Goal: Task Accomplishment & Management: Manage account settings

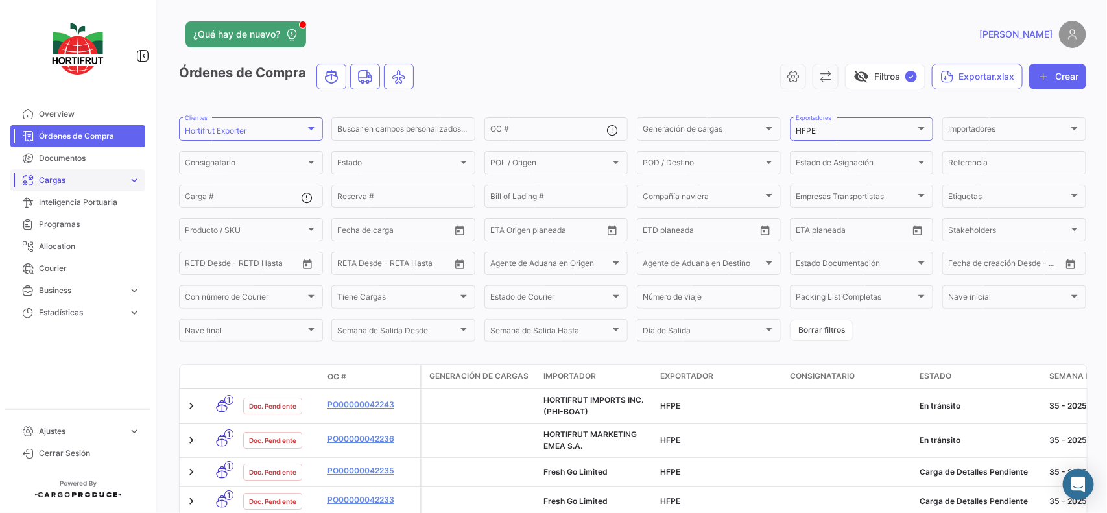
click at [75, 175] on span "Cargas" at bounding box center [81, 180] width 84 height 12
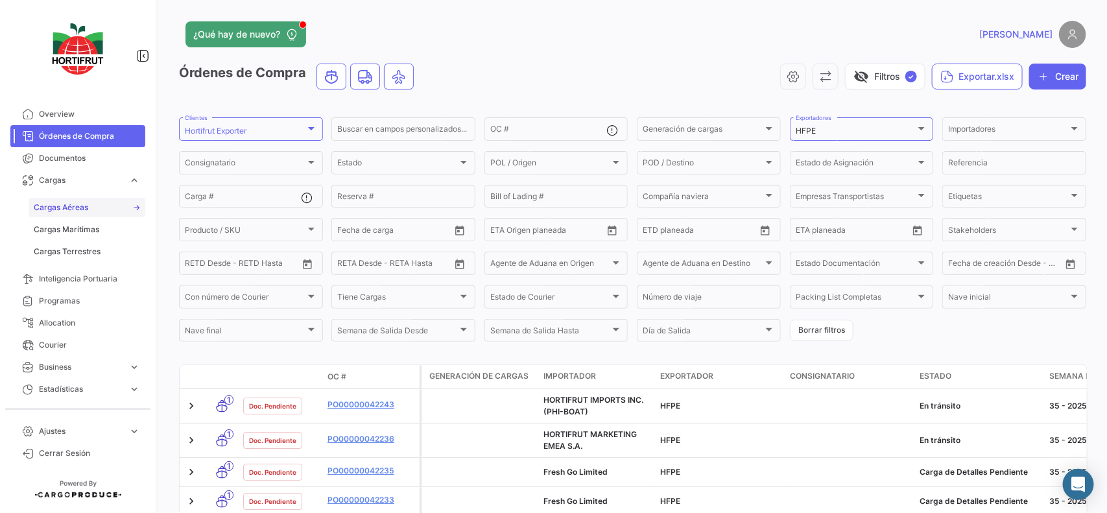
click at [78, 206] on span "Cargas Aéreas" at bounding box center [61, 208] width 54 height 12
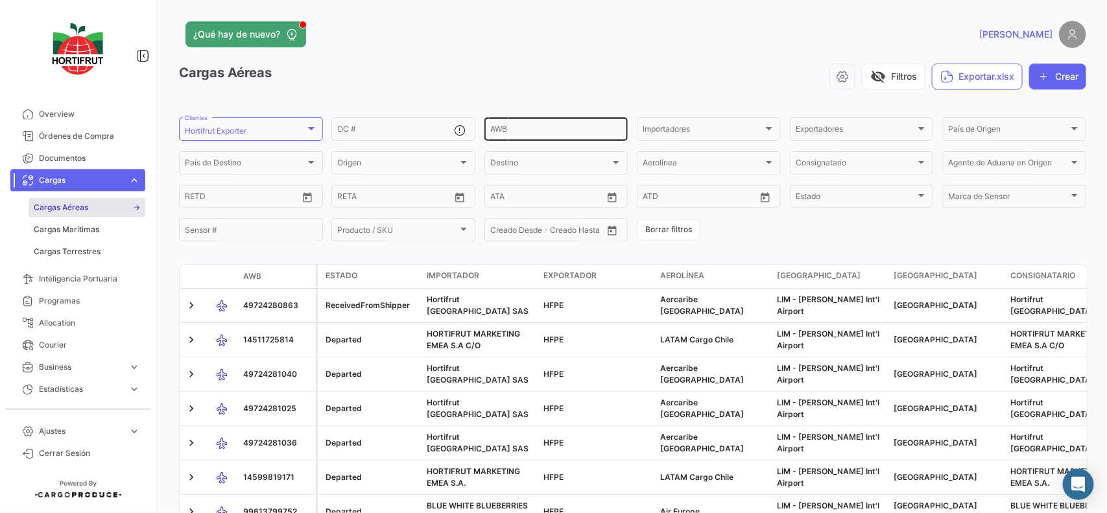
click at [514, 126] on input "AWB" at bounding box center [556, 130] width 132 height 9
paste input "996-13806472"
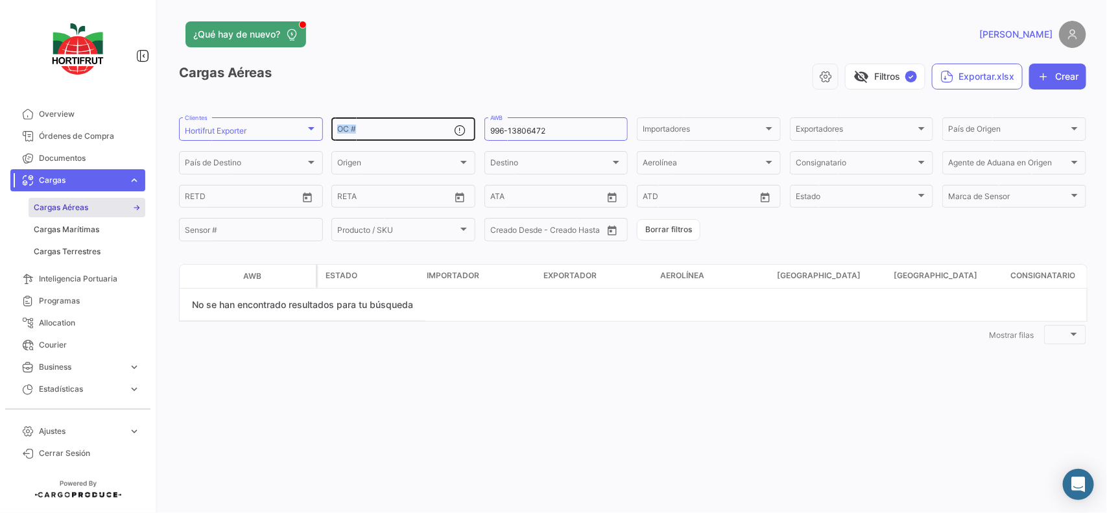
drag, startPoint x: 579, startPoint y: 121, endPoint x: 394, endPoint y: 133, distance: 185.9
click at [0, 0] on div "OC # 996-13806472 AWB Importadores Importadores Exportadores Exportadores País …" at bounding box center [0, 0] width 0 height 0
click at [548, 128] on input "996-13806472" at bounding box center [556, 130] width 132 height 9
drag, startPoint x: 569, startPoint y: 130, endPoint x: 375, endPoint y: 132, distance: 194.6
click at [0, 0] on div "OC # 996-13806472 AWB Importadores Importadores Exportadores Exportadores País …" at bounding box center [0, 0] width 0 height 0
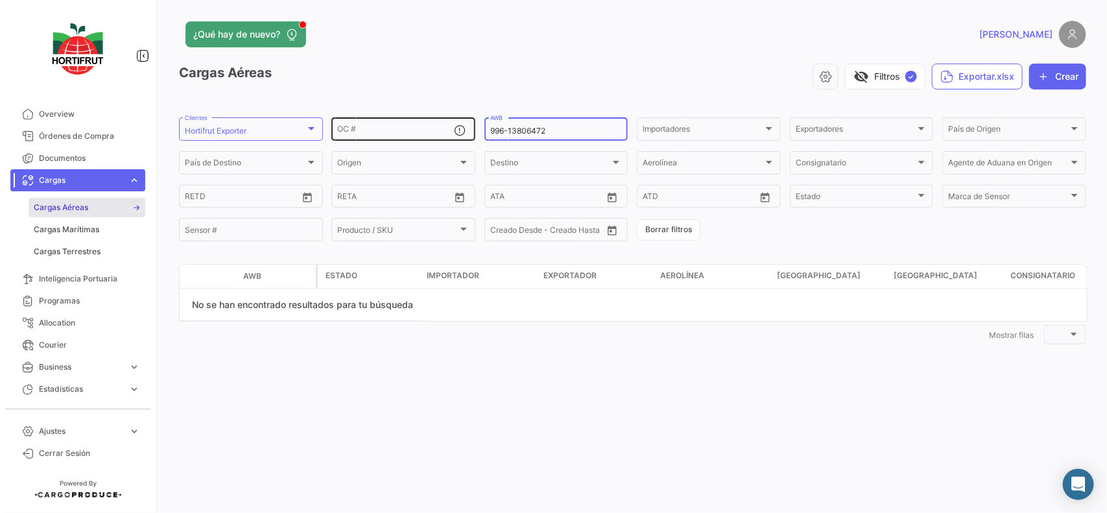
paste input "497-2427588"
type input "497-24275882"
drag, startPoint x: 556, startPoint y: 125, endPoint x: 524, endPoint y: 131, distance: 33.1
click at [524, 131] on div "497-24275882 AWB" at bounding box center [556, 127] width 132 height 25
drag, startPoint x: 581, startPoint y: 133, endPoint x: 345, endPoint y: 138, distance: 236.1
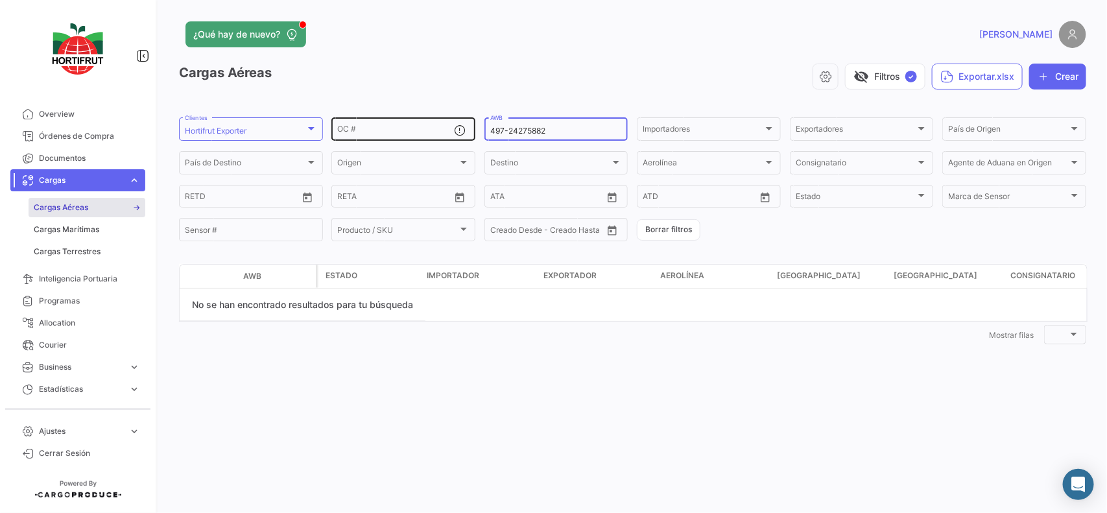
click at [0, 0] on div "OC # 497-24275882 AWB Importadores Importadores Exportadores Exportadores País …" at bounding box center [0, 0] width 0 height 0
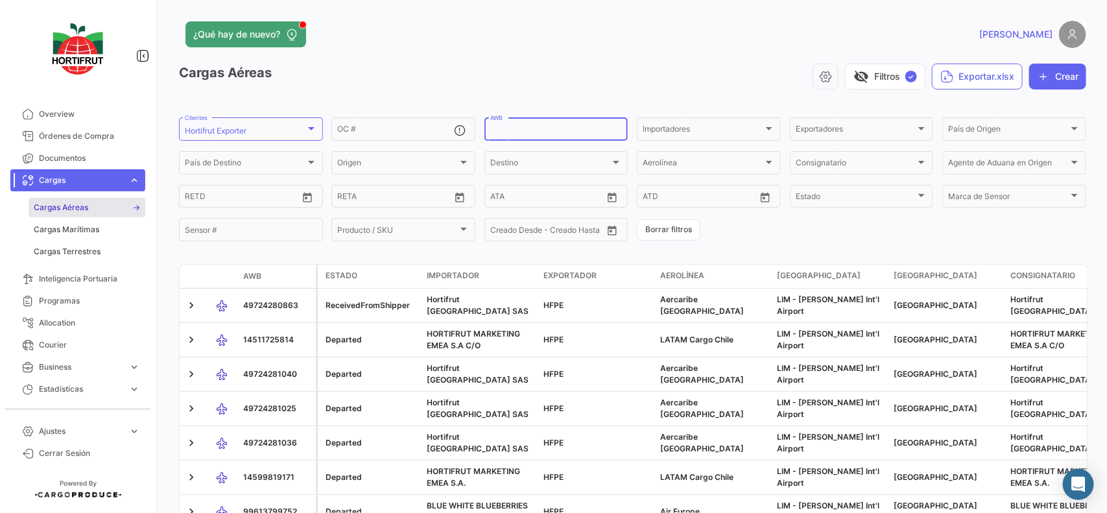
paste input "497-24275882"
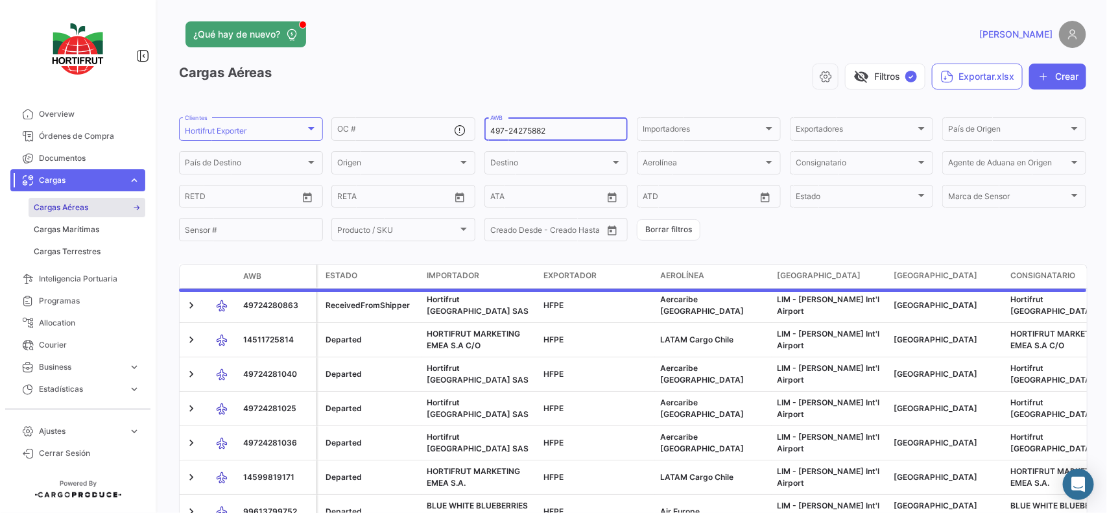
click at [508, 128] on input "497-24275882" at bounding box center [556, 130] width 132 height 9
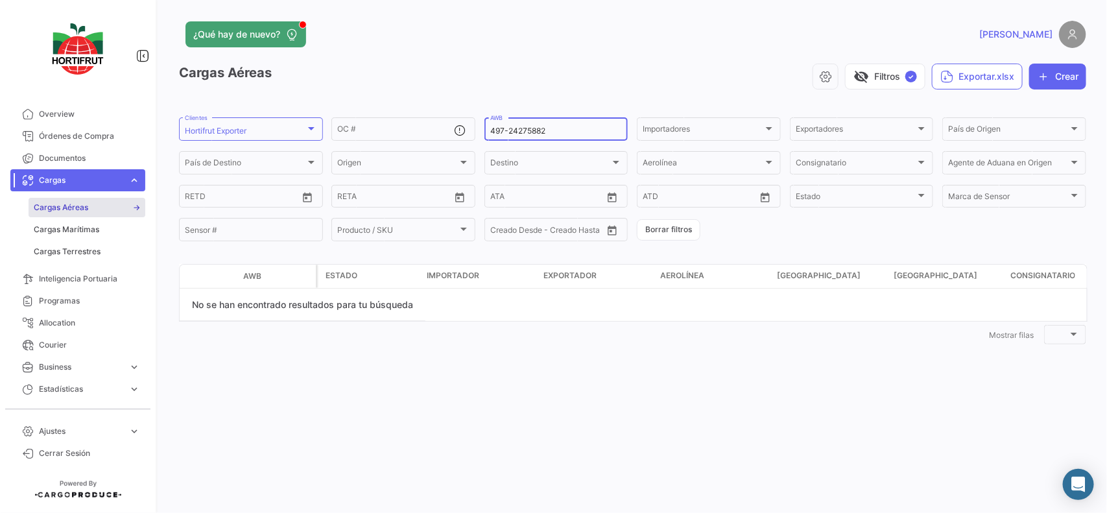
type input "49724275882"
drag, startPoint x: 556, startPoint y: 132, endPoint x: 475, endPoint y: 131, distance: 81.7
click at [0, 0] on div "OC # 49724275882 AWB Importadores Importadores Exportadores Exportadores País d…" at bounding box center [0, 0] width 0 height 0
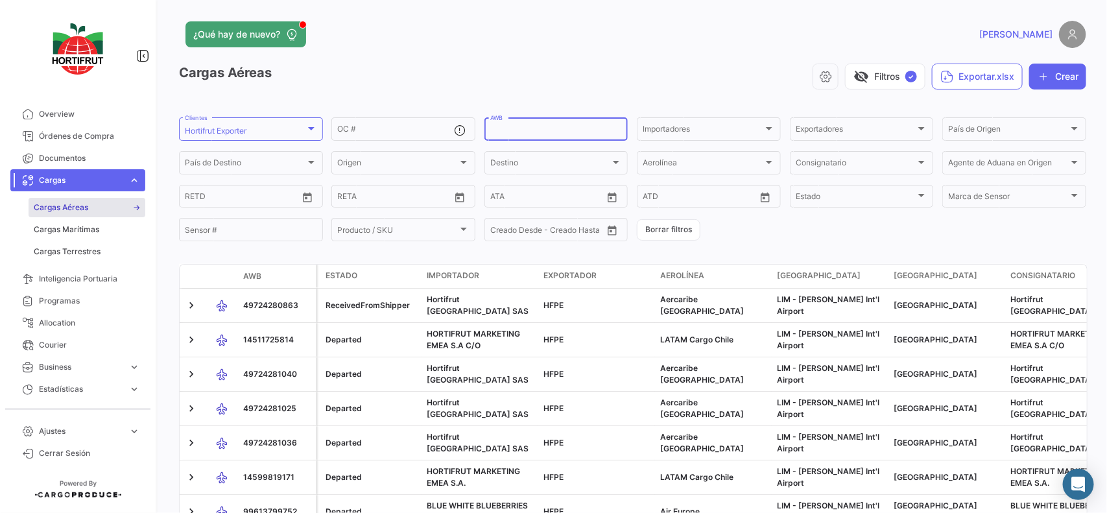
click at [525, 128] on input "AWB" at bounding box center [556, 130] width 132 height 9
paste input "497-24275882"
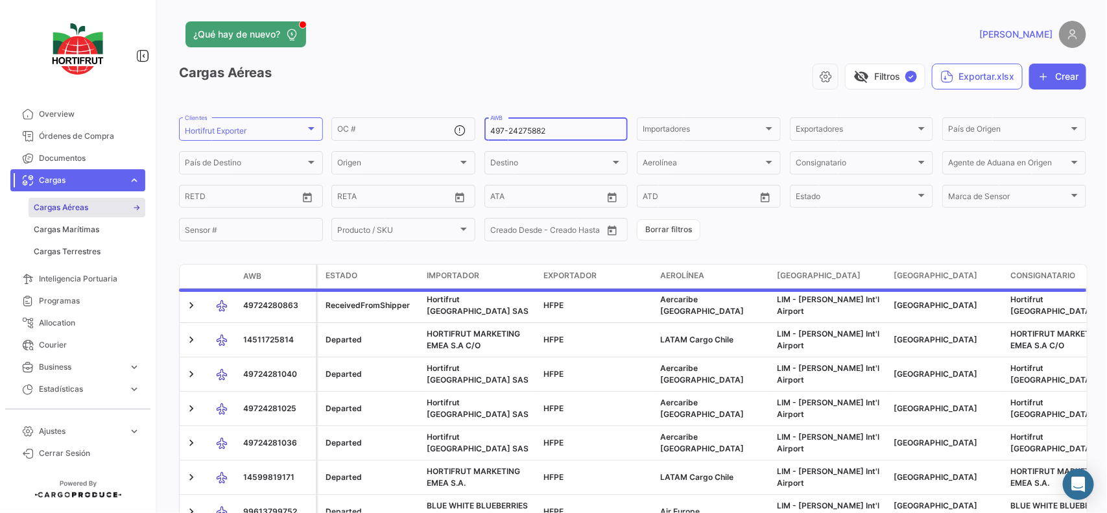
click at [506, 126] on input "497-24275882" at bounding box center [556, 130] width 132 height 9
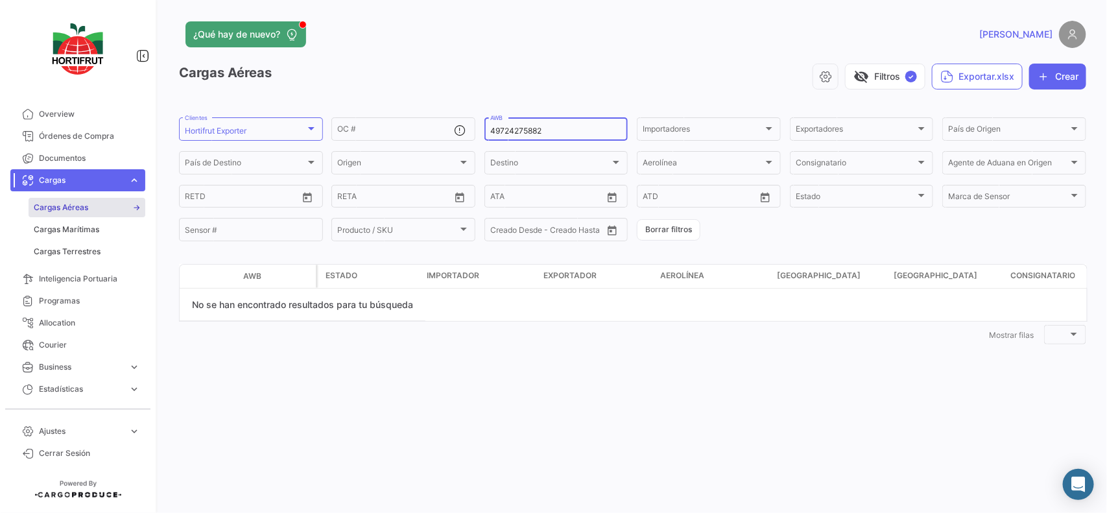
drag, startPoint x: 556, startPoint y: 130, endPoint x: 496, endPoint y: 119, distance: 60.8
click at [496, 119] on div "49724275882 AWB" at bounding box center [556, 127] width 132 height 25
click at [562, 134] on input "49724275882" at bounding box center [556, 130] width 132 height 9
drag, startPoint x: 561, startPoint y: 133, endPoint x: 473, endPoint y: 123, distance: 88.1
click at [0, 0] on div "OC # 49724275882 AWB Importadores Importadores Exportadores Exportadores País d…" at bounding box center [0, 0] width 0 height 0
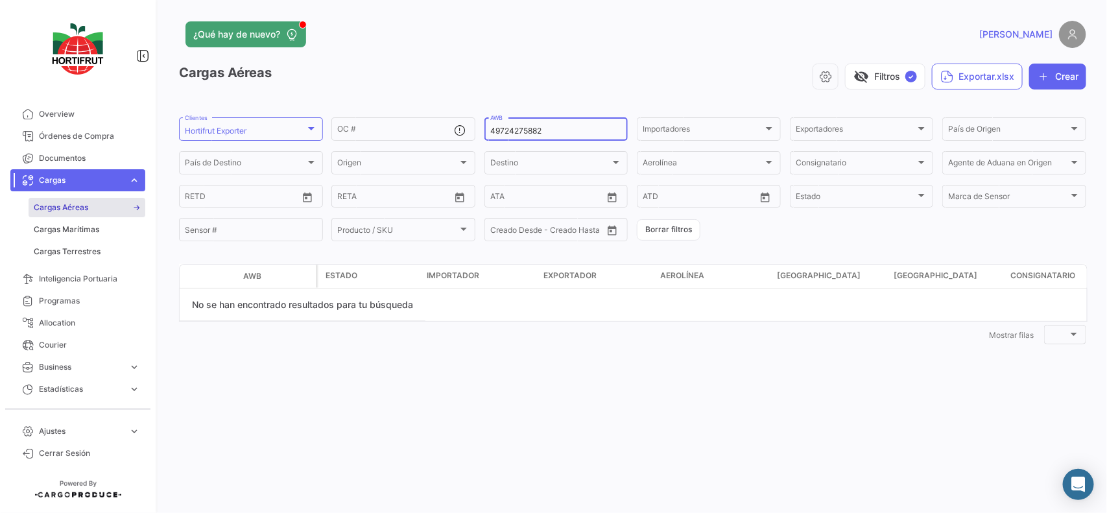
type input "49724275882"
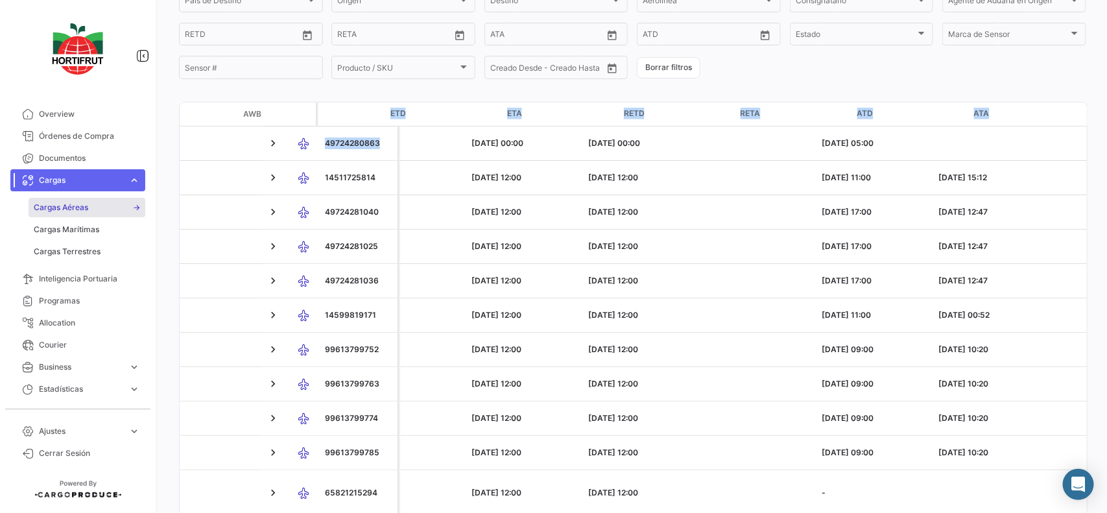
scroll to position [0, 1269]
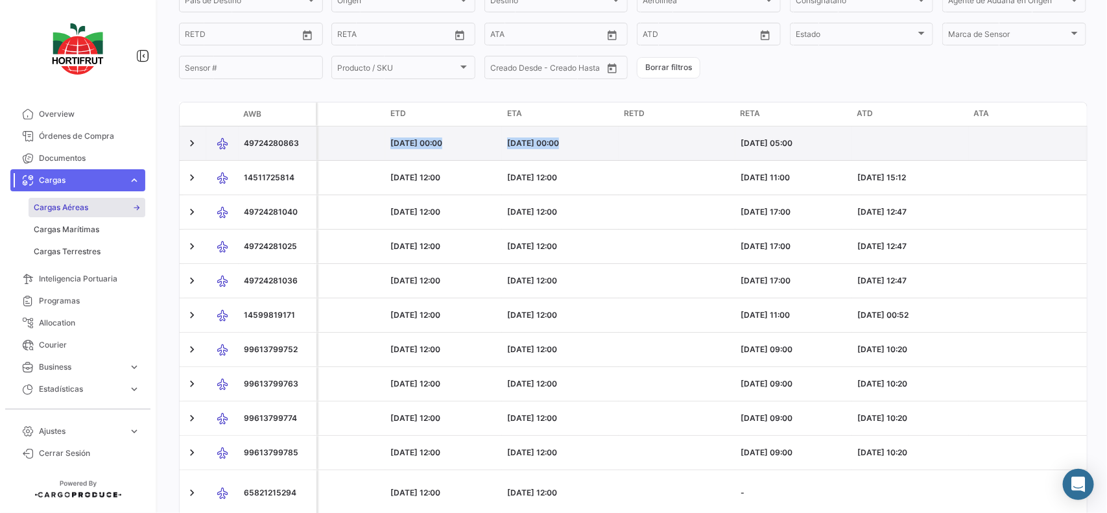
drag, startPoint x: 789, startPoint y: 139, endPoint x: 702, endPoint y: 134, distance: 87.1
click at [702, 134] on div "ReceivedFromShipper Hortifrut Colombia SAS HFPE Aercaribe [GEOGRAPHIC_DATA] [GE…" at bounding box center [286, 143] width 2478 height 34
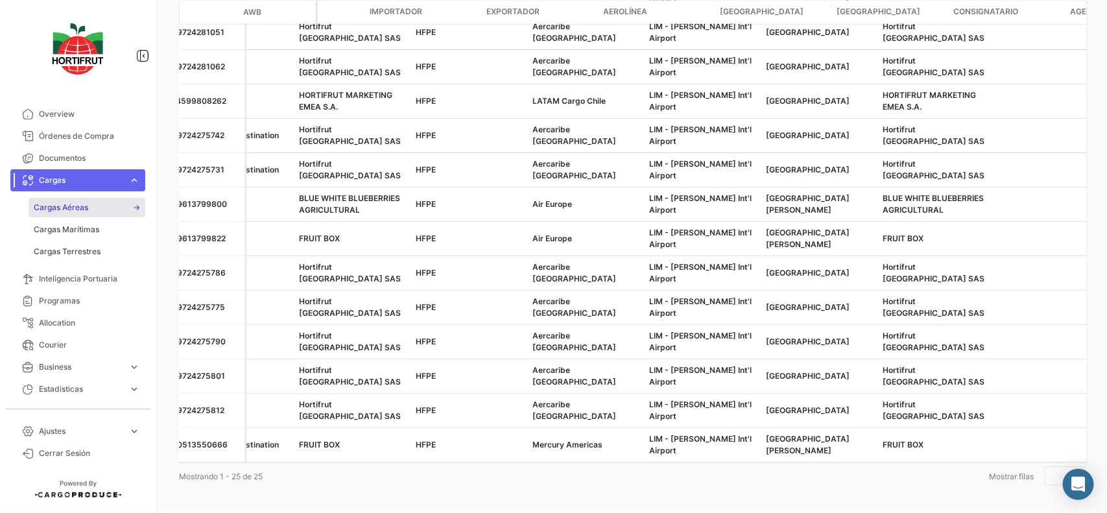
scroll to position [0, 0]
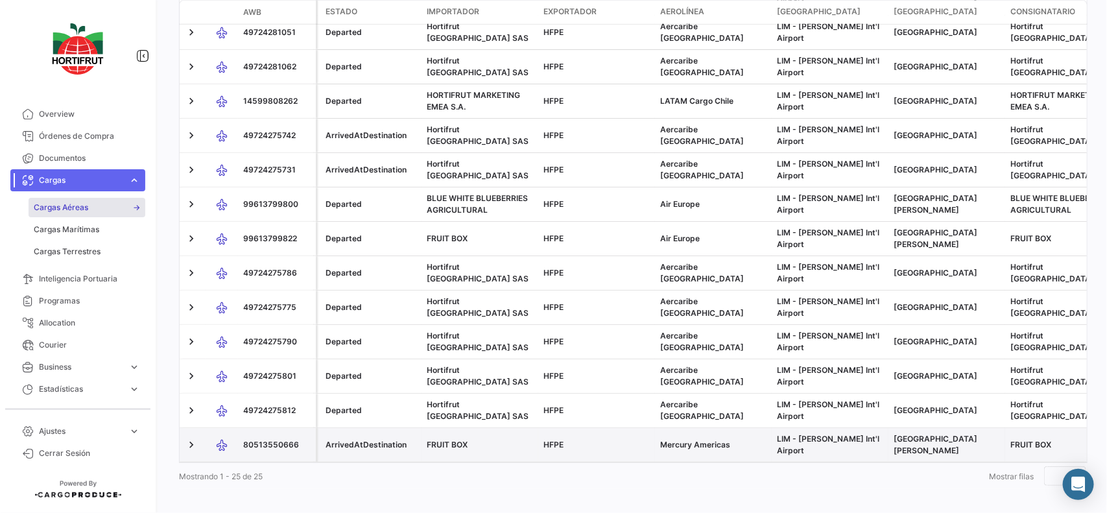
click at [273, 440] on span "80513550666" at bounding box center [271, 445] width 56 height 10
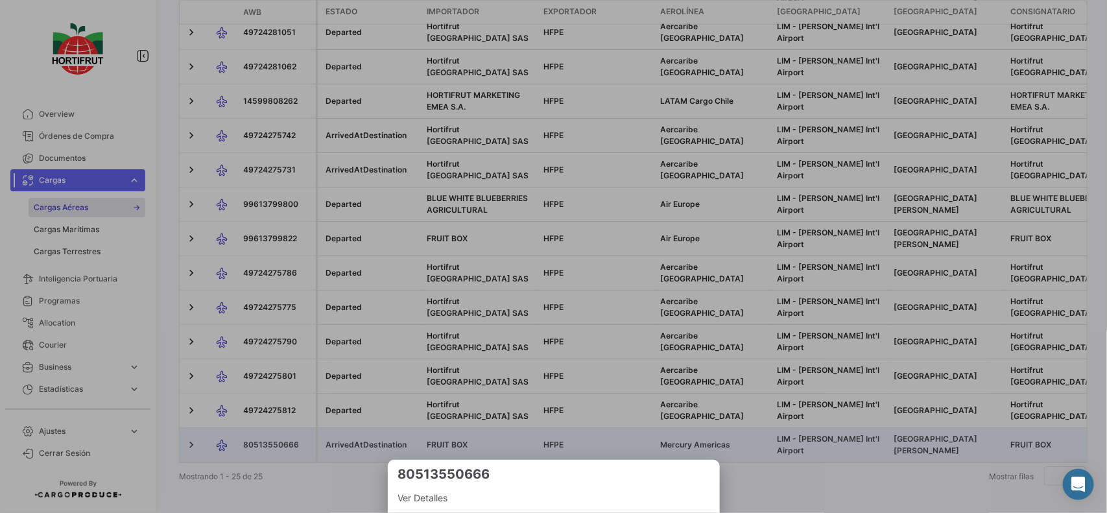
click at [273, 423] on div at bounding box center [553, 256] width 1107 height 513
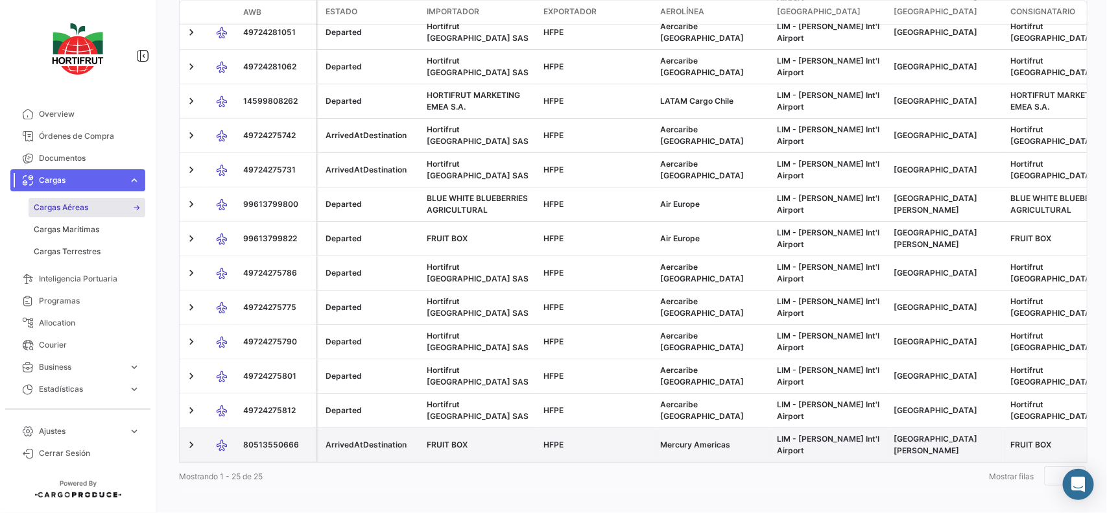
click at [283, 440] on span "80513550666" at bounding box center [271, 445] width 56 height 10
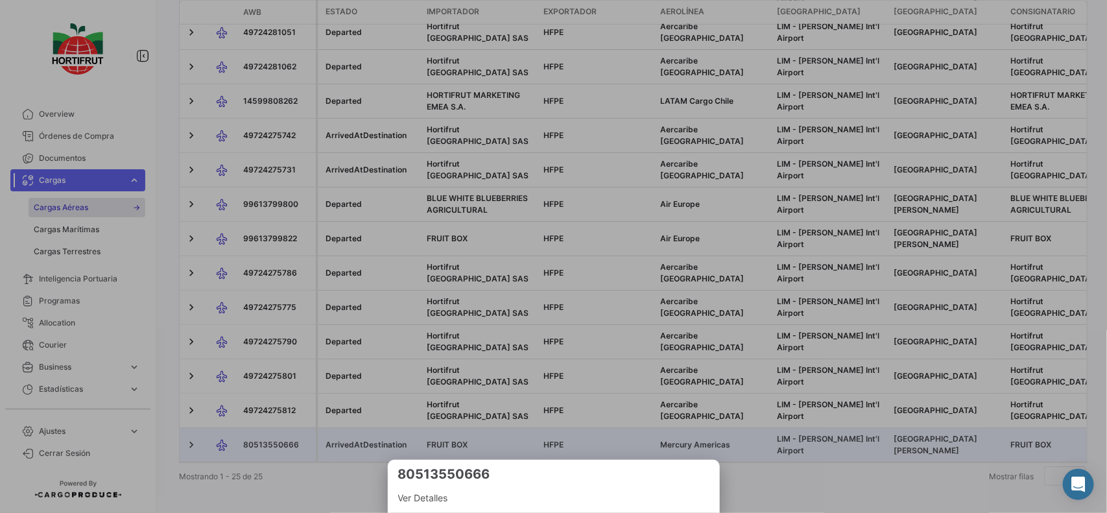
click at [283, 420] on div at bounding box center [553, 256] width 1107 height 513
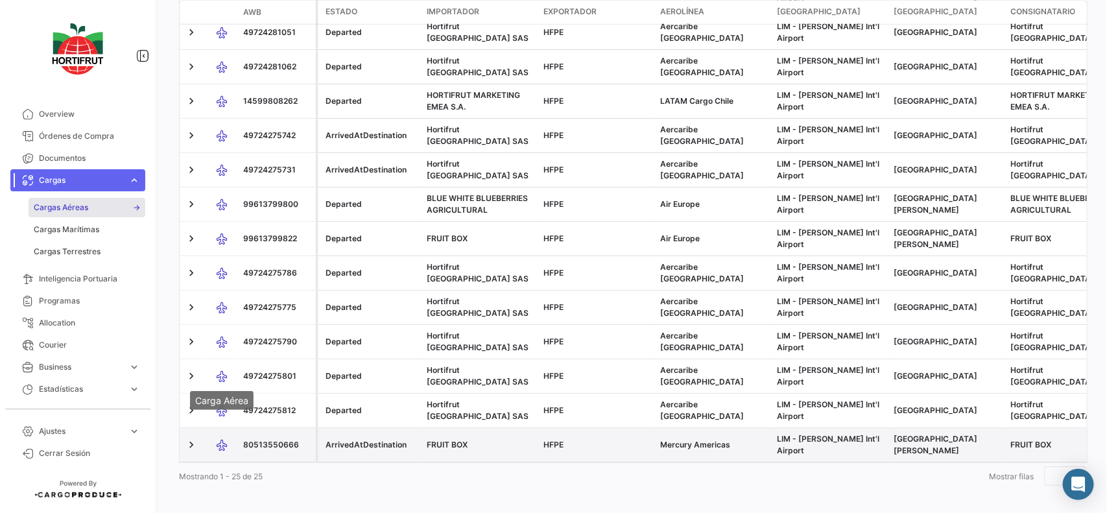
click at [219, 431] on icon at bounding box center [221, 444] width 13 height 27
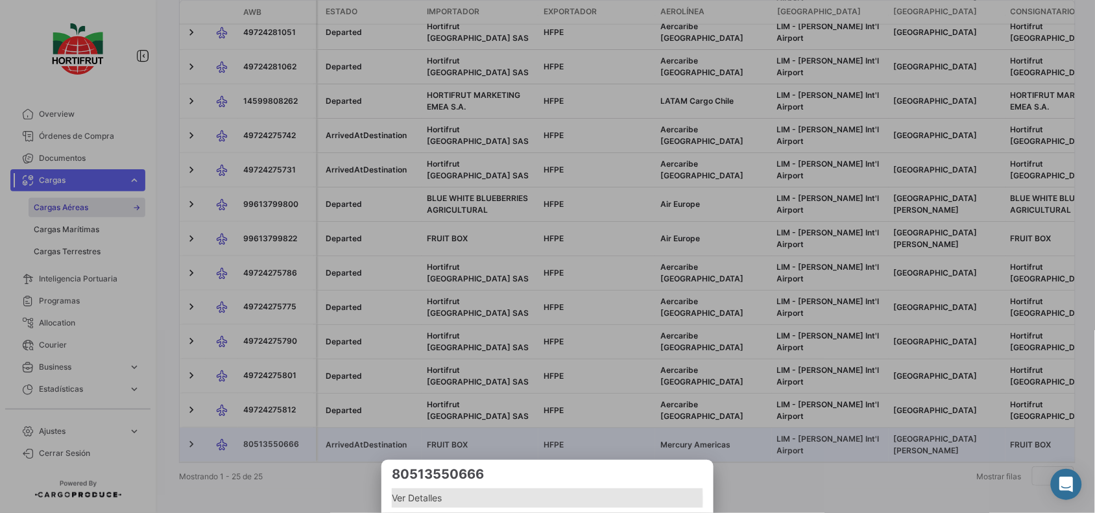
click at [440, 500] on span "Ver Detalles" at bounding box center [547, 498] width 311 height 16
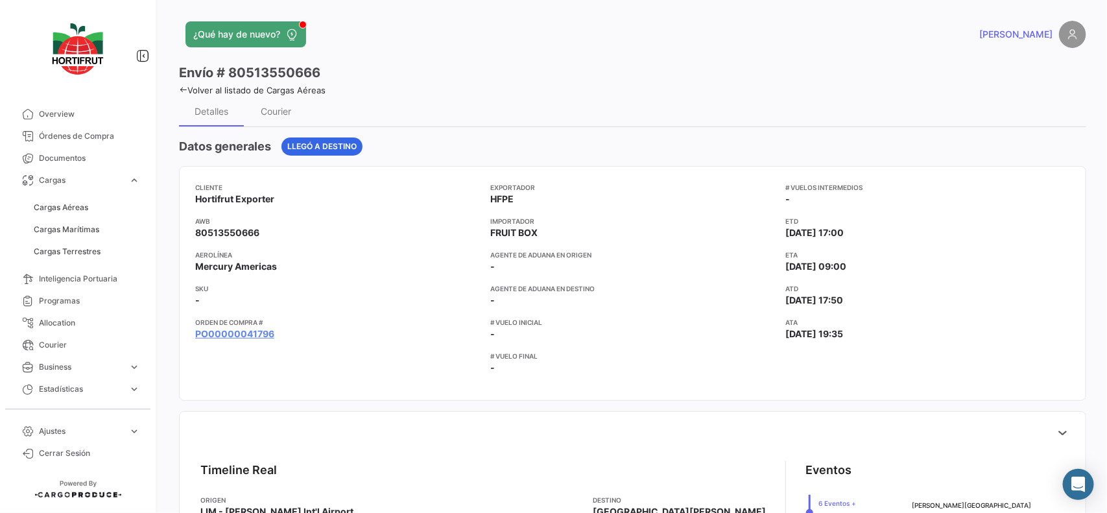
click at [328, 297] on app-card-info-list "SKU -" at bounding box center [337, 294] width 285 height 23
click at [75, 156] on span "Documentos" at bounding box center [89, 158] width 101 height 12
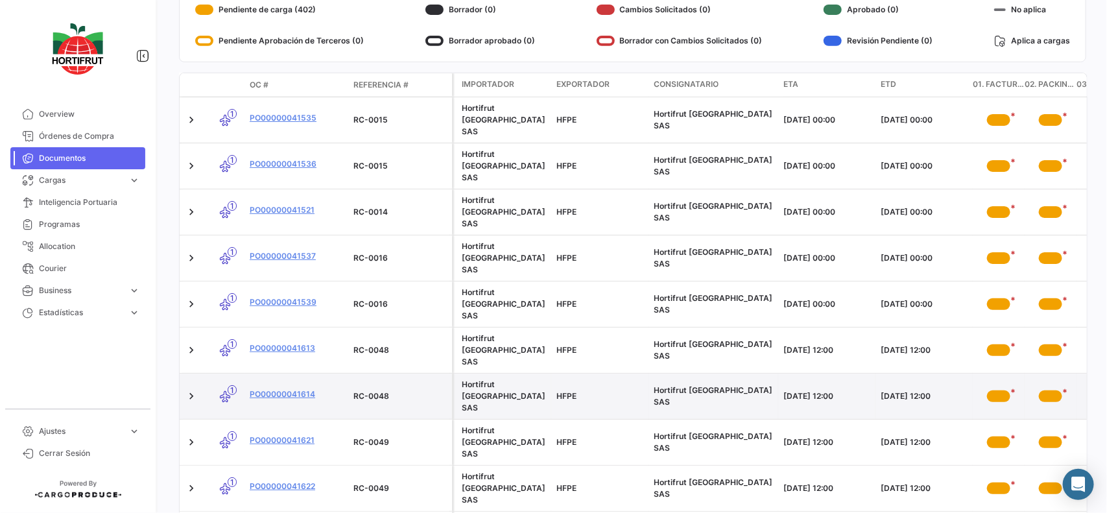
scroll to position [156, 0]
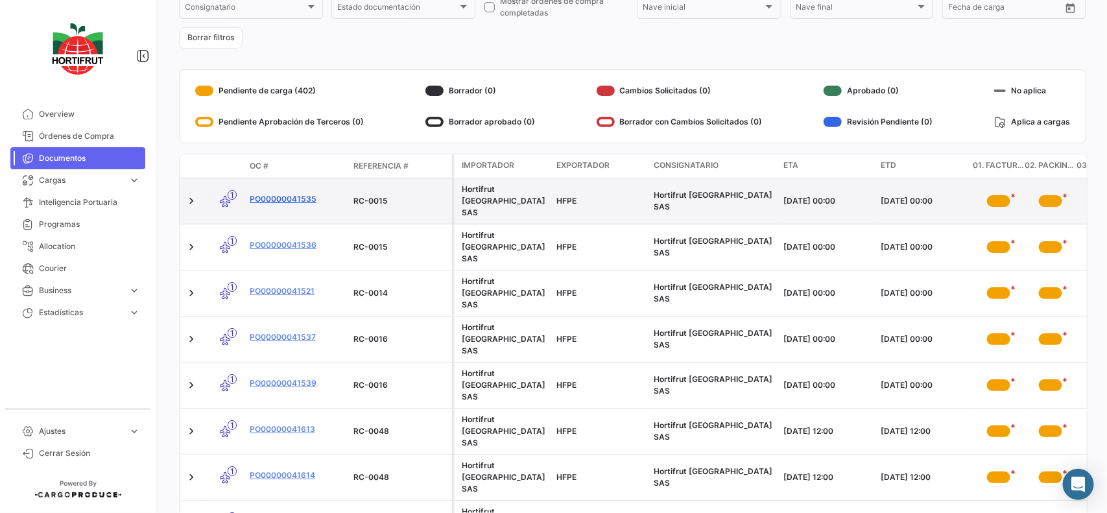
click at [282, 193] on link "PO00000041535" at bounding box center [296, 199] width 93 height 12
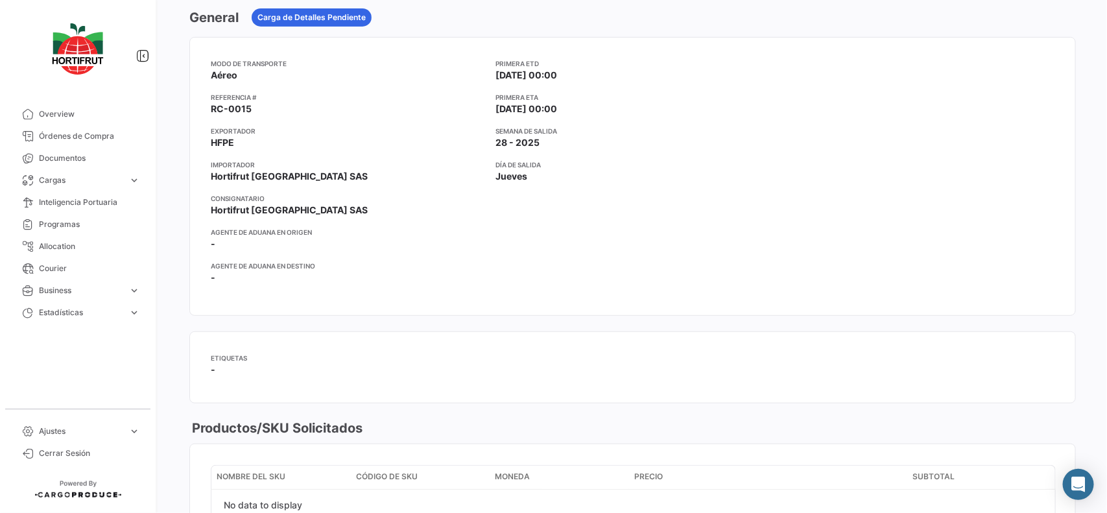
scroll to position [486, 0]
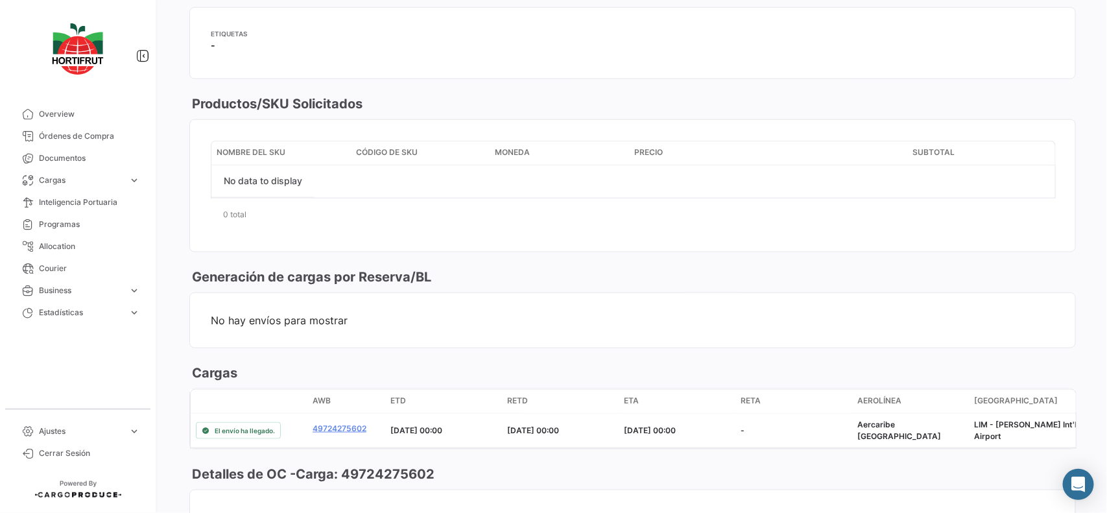
click at [277, 251] on mat-card-content "Nombre del SKU Código de SKU Moneda Precio Subtotal No data to display 0 total 1" at bounding box center [632, 186] width 885 height 132
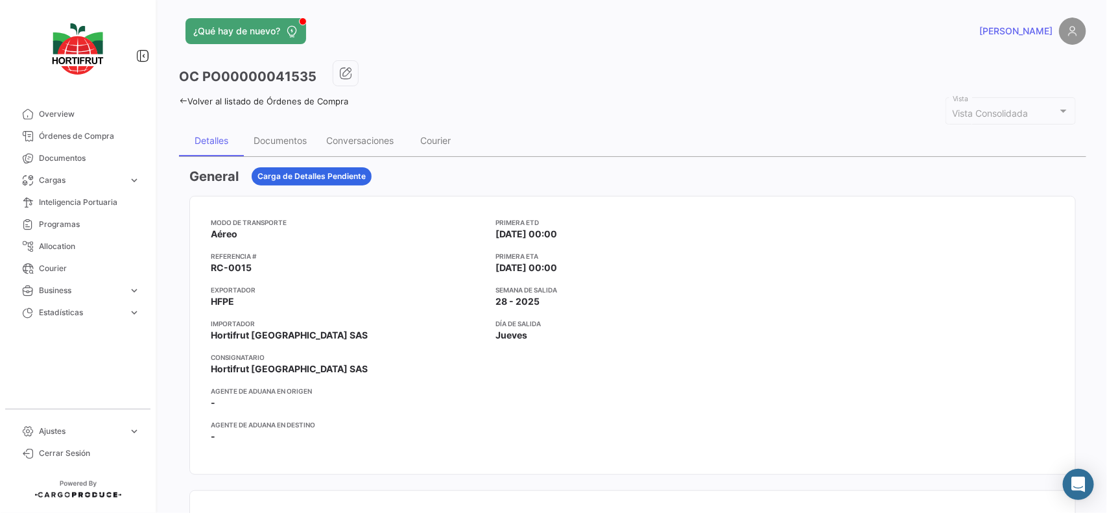
scroll to position [0, 0]
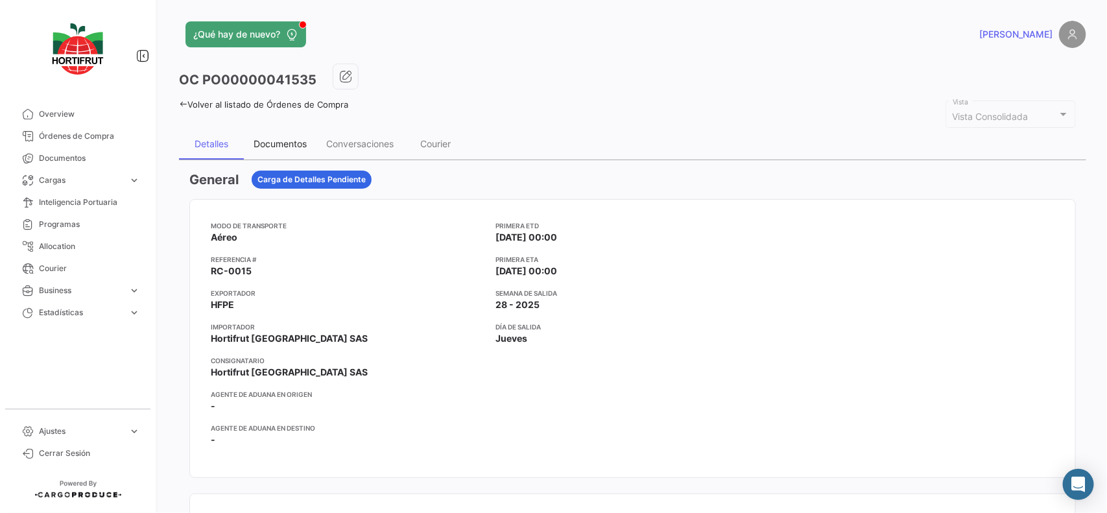
click at [276, 150] on div "Documentos" at bounding box center [280, 143] width 73 height 31
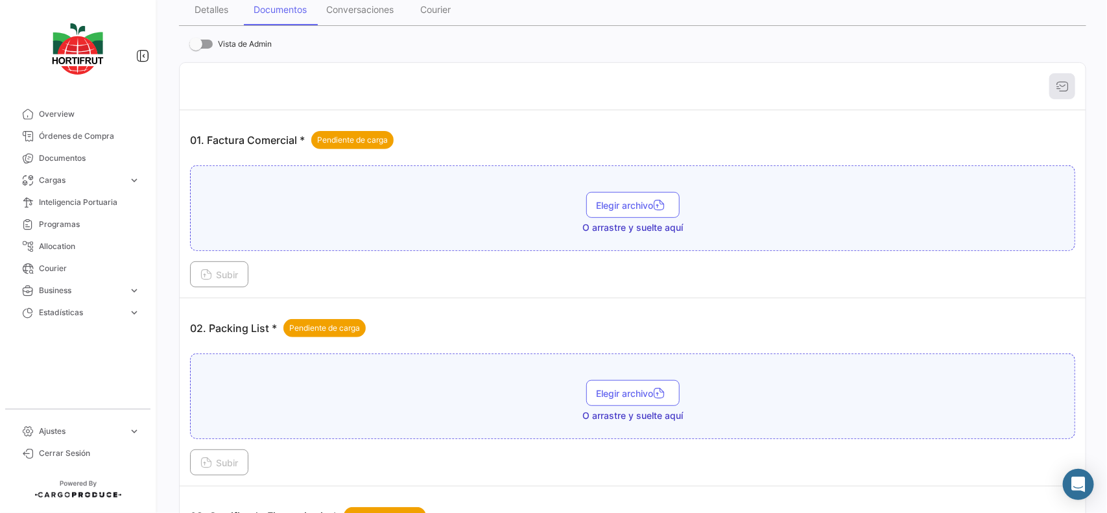
scroll to position [162, 0]
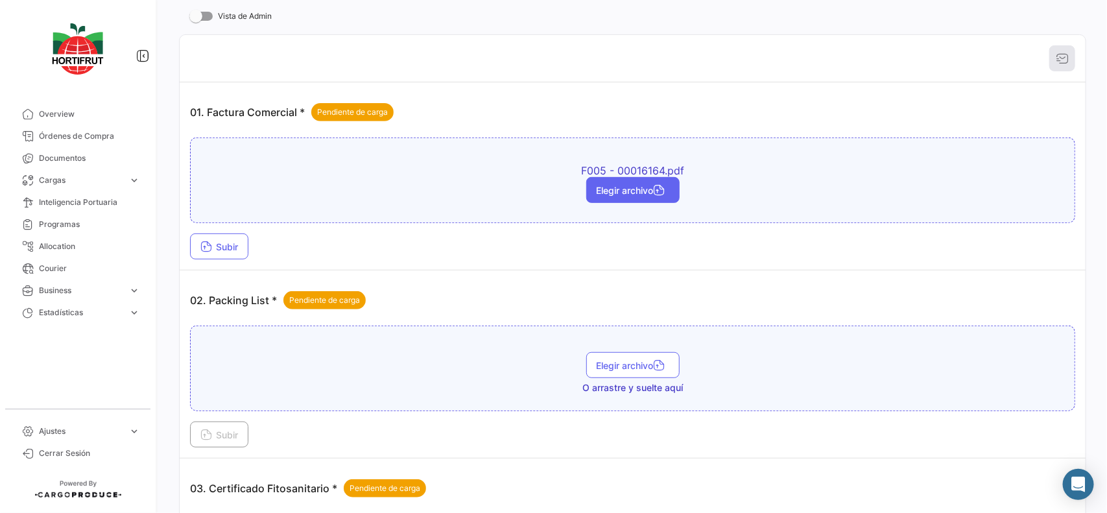
click at [614, 185] on span "Elegir archivo" at bounding box center [633, 190] width 73 height 11
click at [233, 251] on span "Subir" at bounding box center [219, 246] width 38 height 11
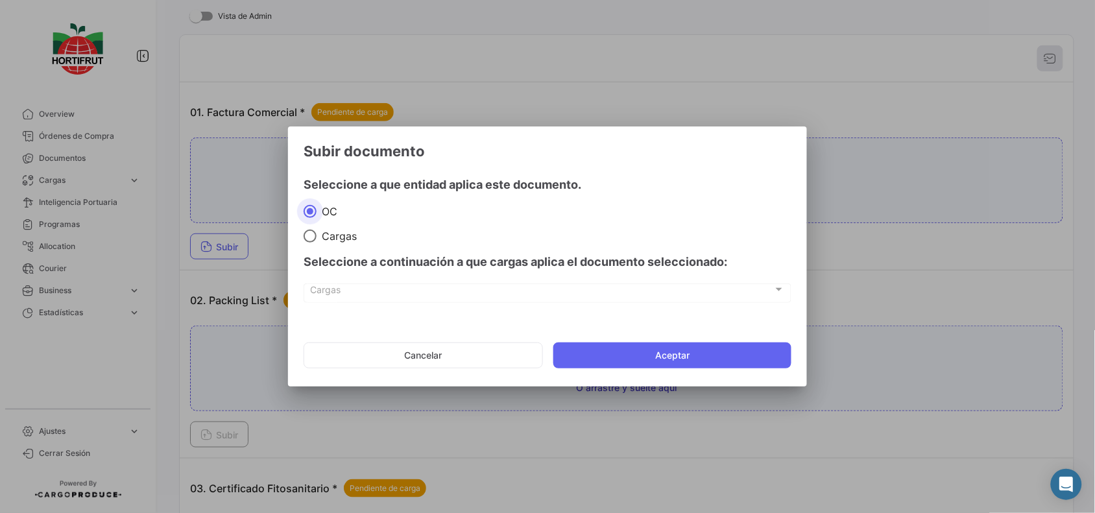
click at [313, 241] on span at bounding box center [310, 236] width 13 height 13
click at [313, 241] on input "Cargas" at bounding box center [310, 236] width 13 height 13
radio input "true"
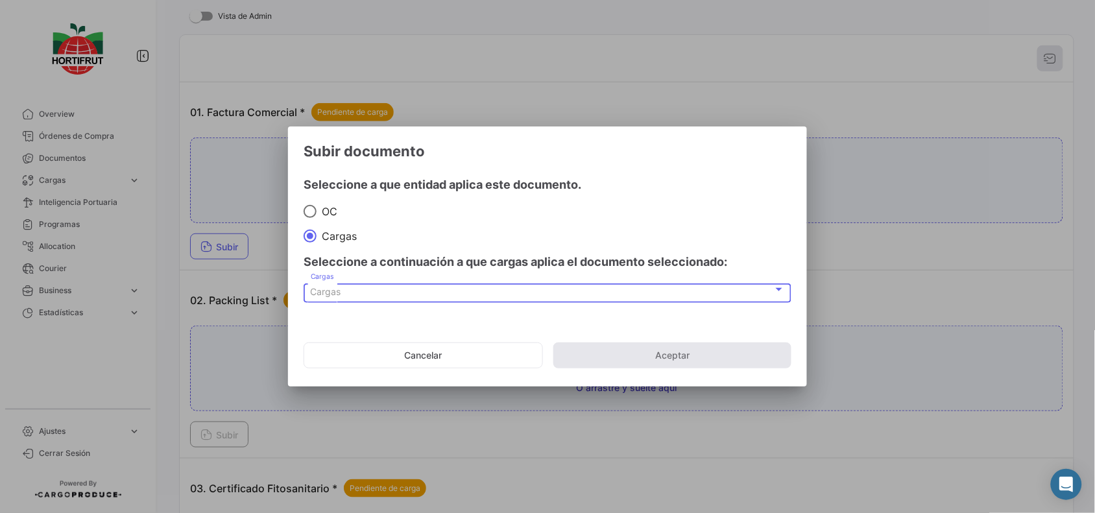
click at [361, 291] on div "Cargas" at bounding box center [542, 292] width 462 height 11
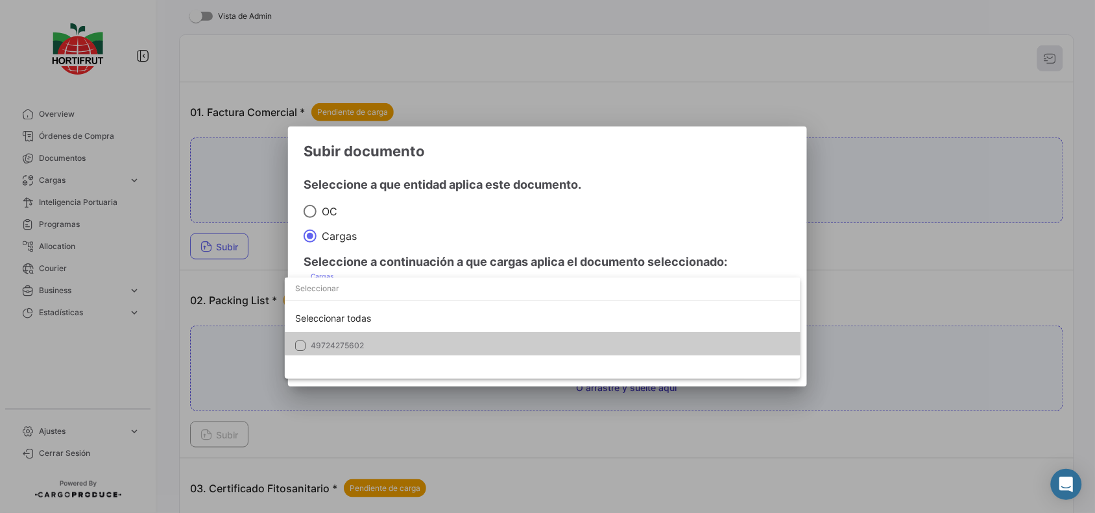
click at [385, 224] on div at bounding box center [547, 256] width 1095 height 513
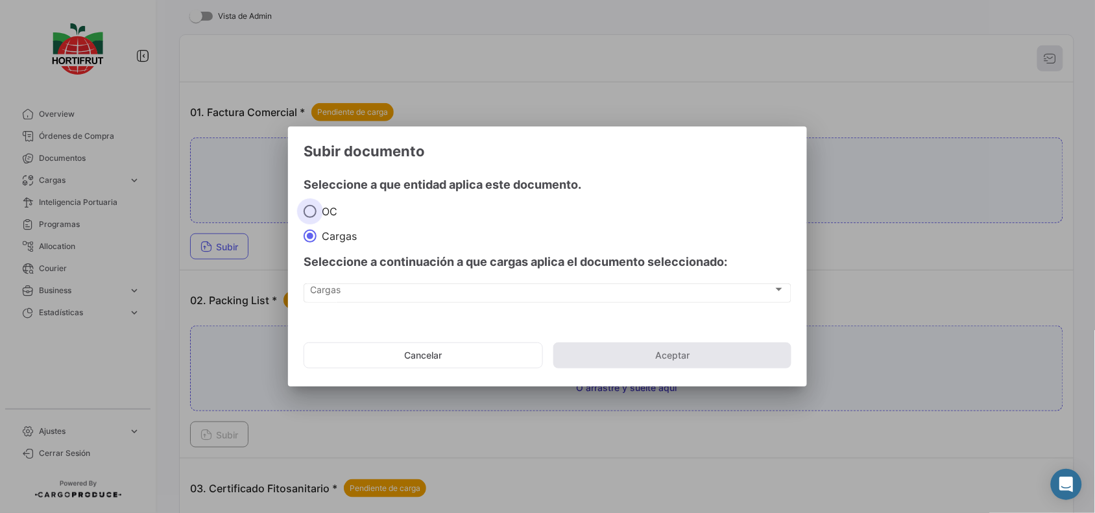
click at [328, 213] on span "OC" at bounding box center [327, 211] width 21 height 13
click at [317, 213] on input "OC" at bounding box center [310, 211] width 13 height 13
radio input "true"
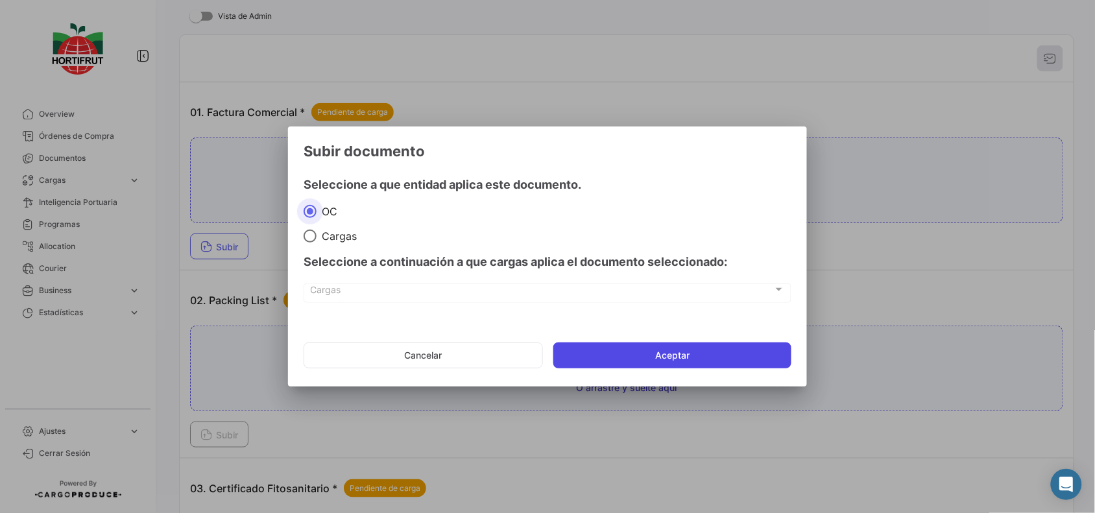
click at [584, 350] on button "Aceptar" at bounding box center [672, 355] width 238 height 26
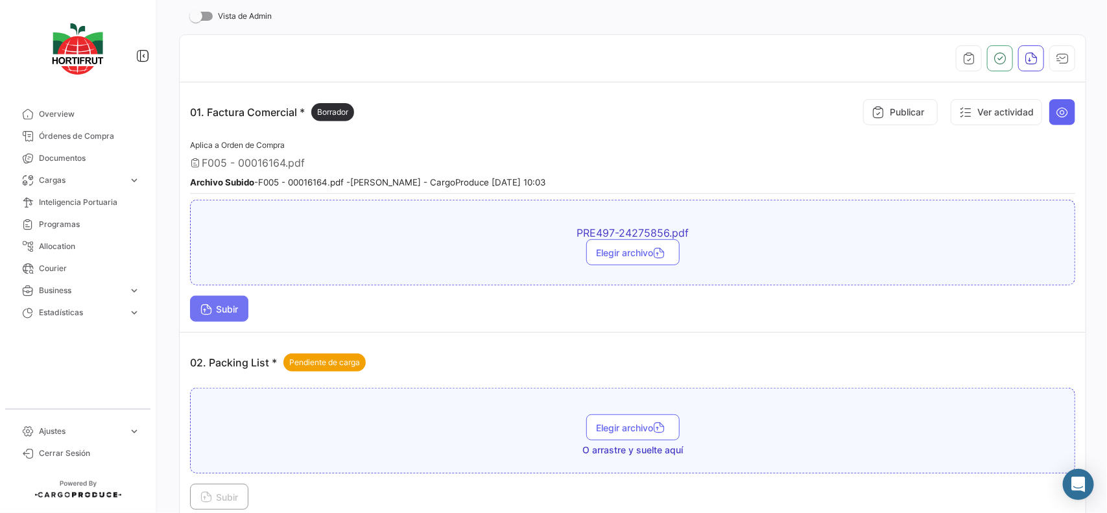
click at [225, 315] on button "Subir" at bounding box center [219, 309] width 58 height 26
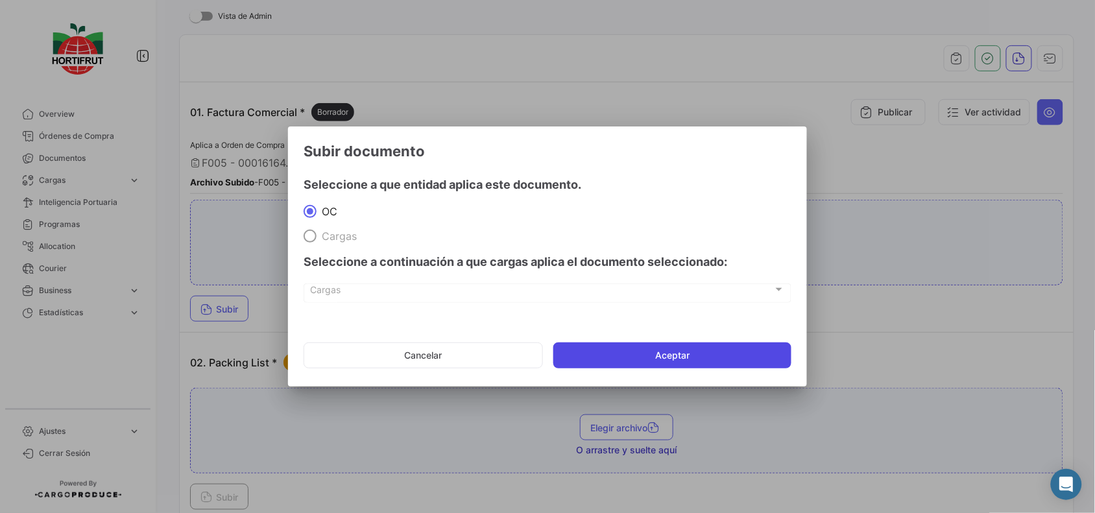
click at [613, 353] on button "Aceptar" at bounding box center [672, 355] width 238 height 26
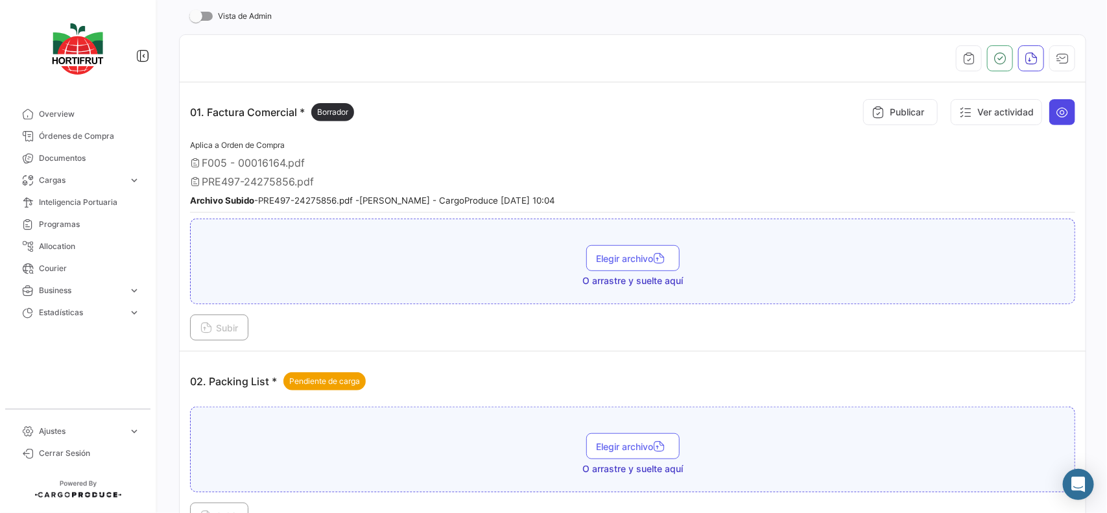
click at [1056, 117] on icon at bounding box center [1062, 112] width 13 height 13
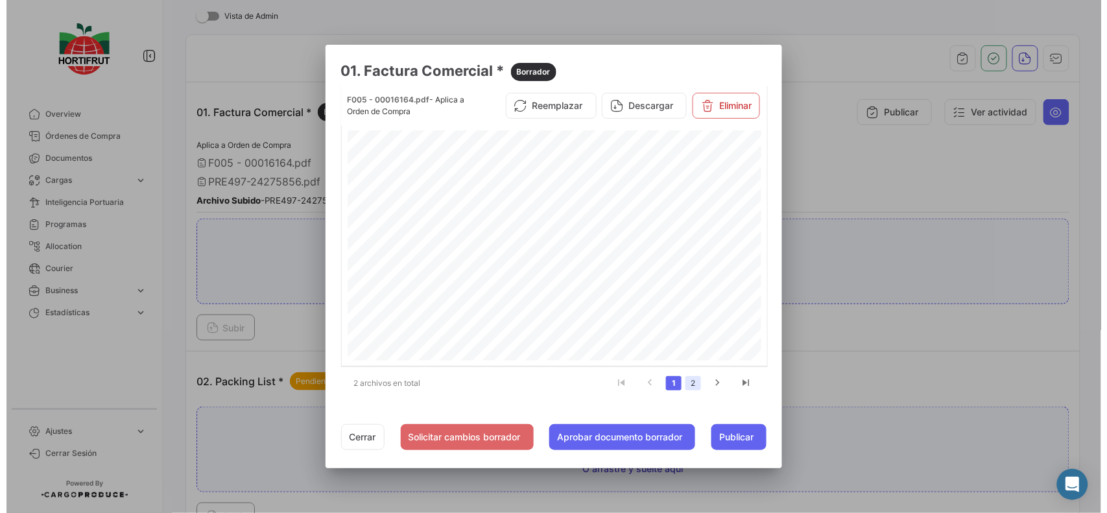
scroll to position [243, 0]
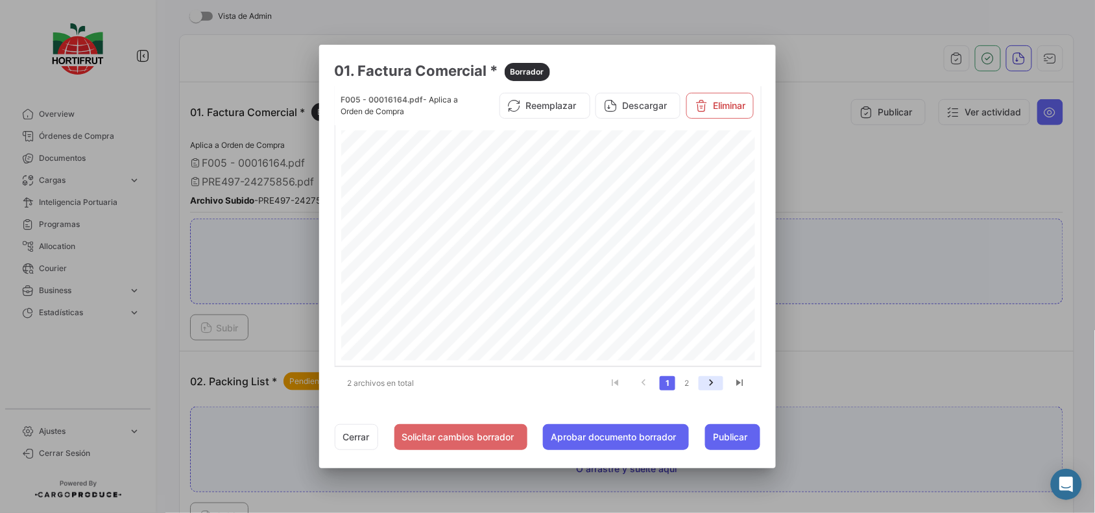
click at [711, 387] on icon "go to next page" at bounding box center [710, 385] width 17 height 16
click at [665, 384] on link "1" at bounding box center [668, 383] width 16 height 14
click at [691, 384] on link "2" at bounding box center [687, 383] width 16 height 14
click at [865, 211] on div at bounding box center [547, 256] width 1095 height 513
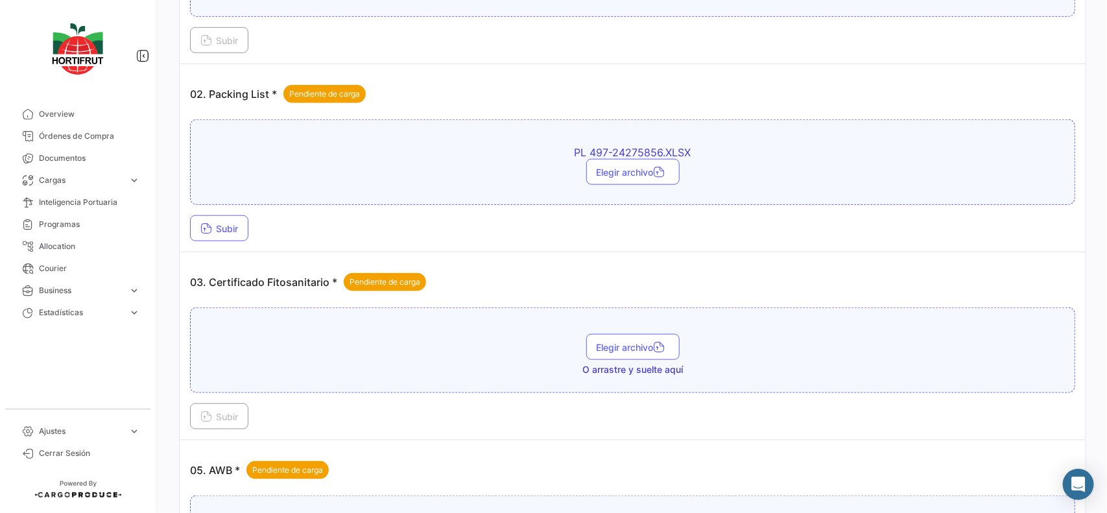
scroll to position [486, 0]
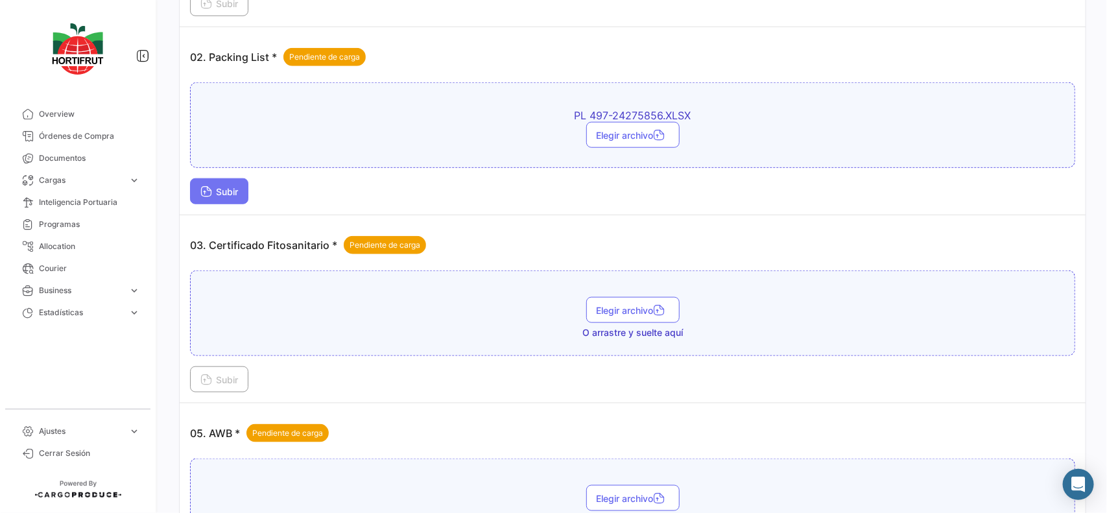
click at [227, 190] on span "Subir" at bounding box center [219, 191] width 38 height 11
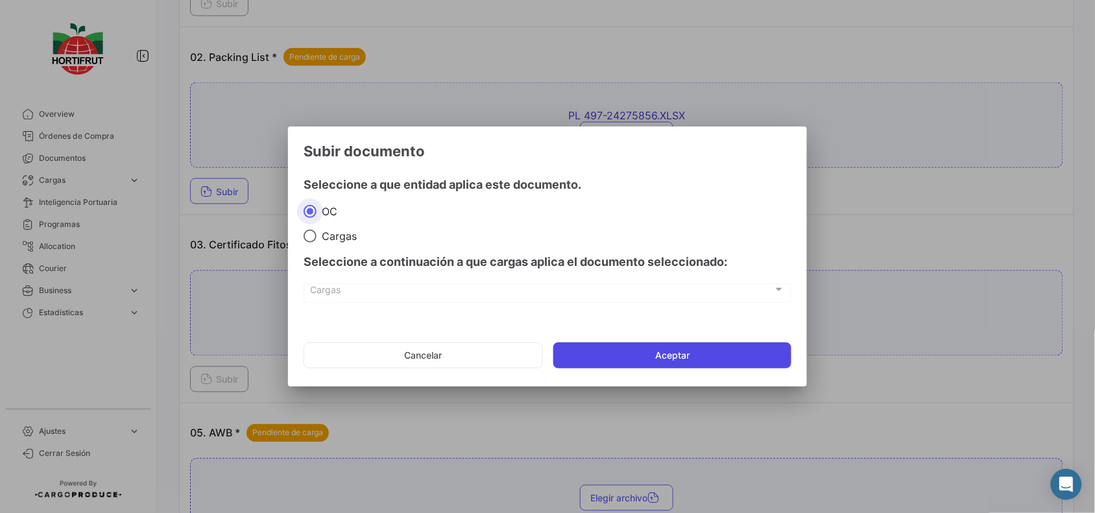
click at [608, 352] on button "Aceptar" at bounding box center [672, 355] width 238 height 26
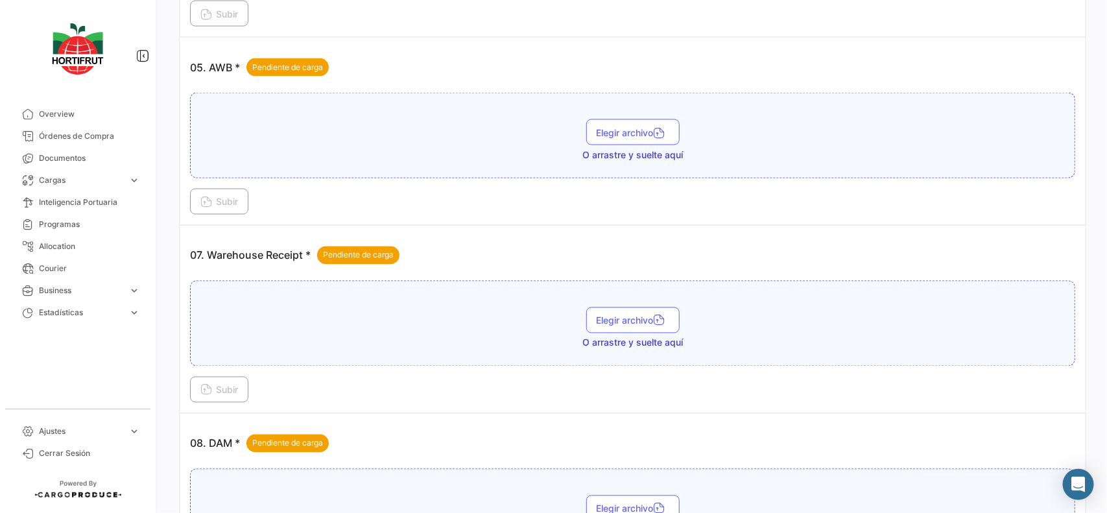
scroll to position [1077, 0]
